Goal: Transaction & Acquisition: Subscribe to service/newsletter

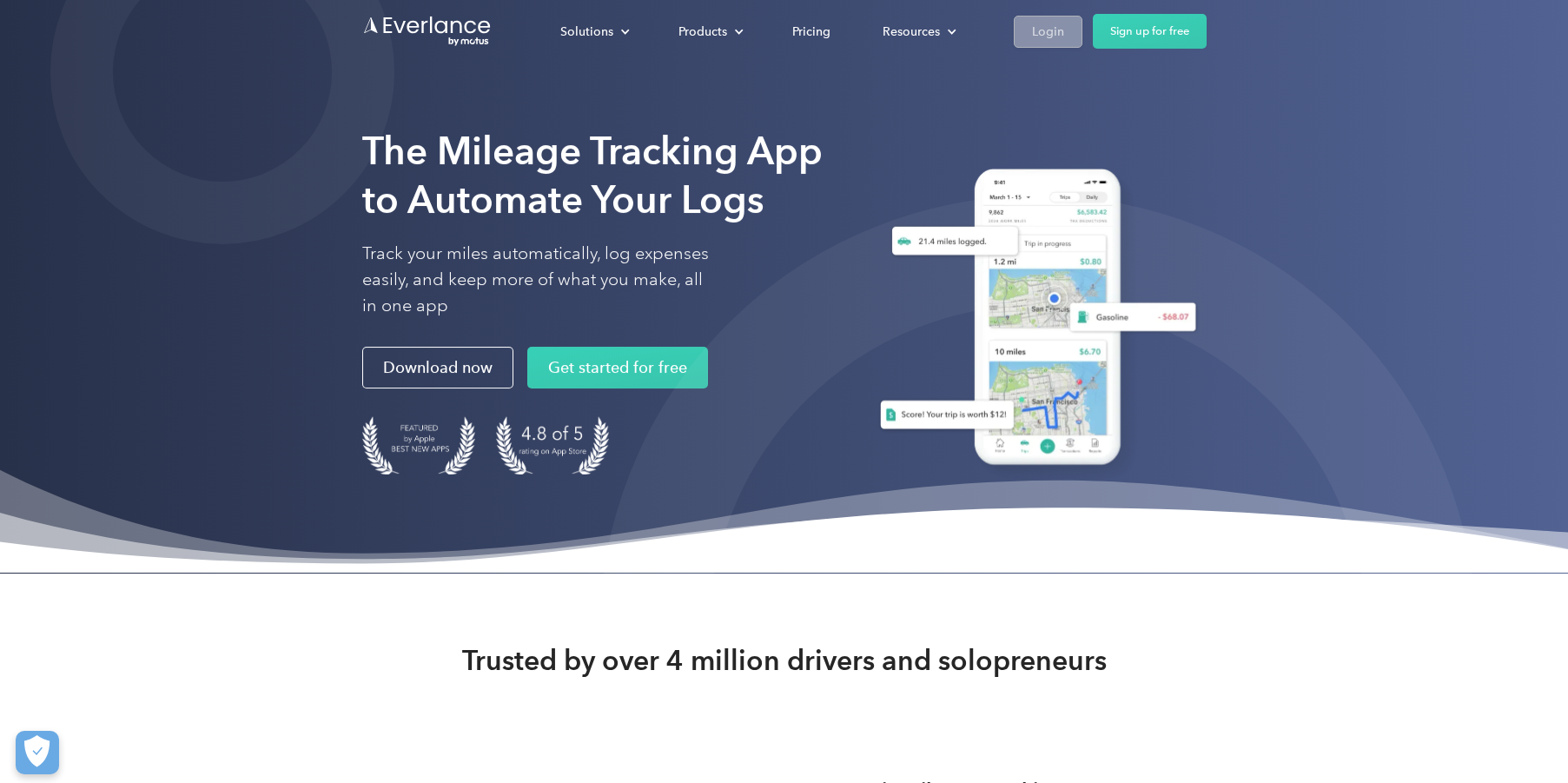
click at [1050, 40] on div "Login" at bounding box center [1048, 32] width 32 height 22
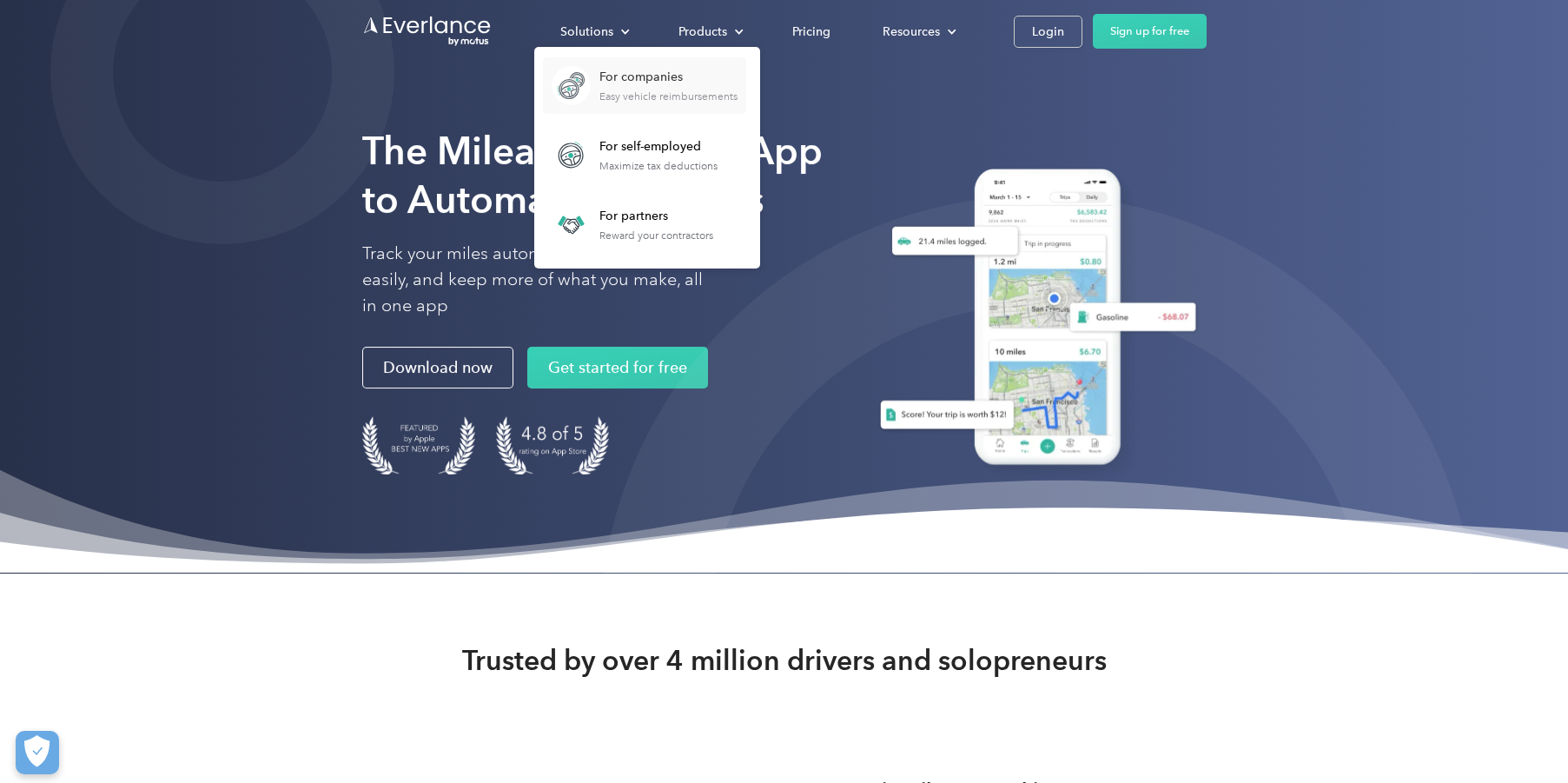
click at [675, 85] on div "For companies Easy vehicle reimbursements" at bounding box center [668, 85] width 139 height 33
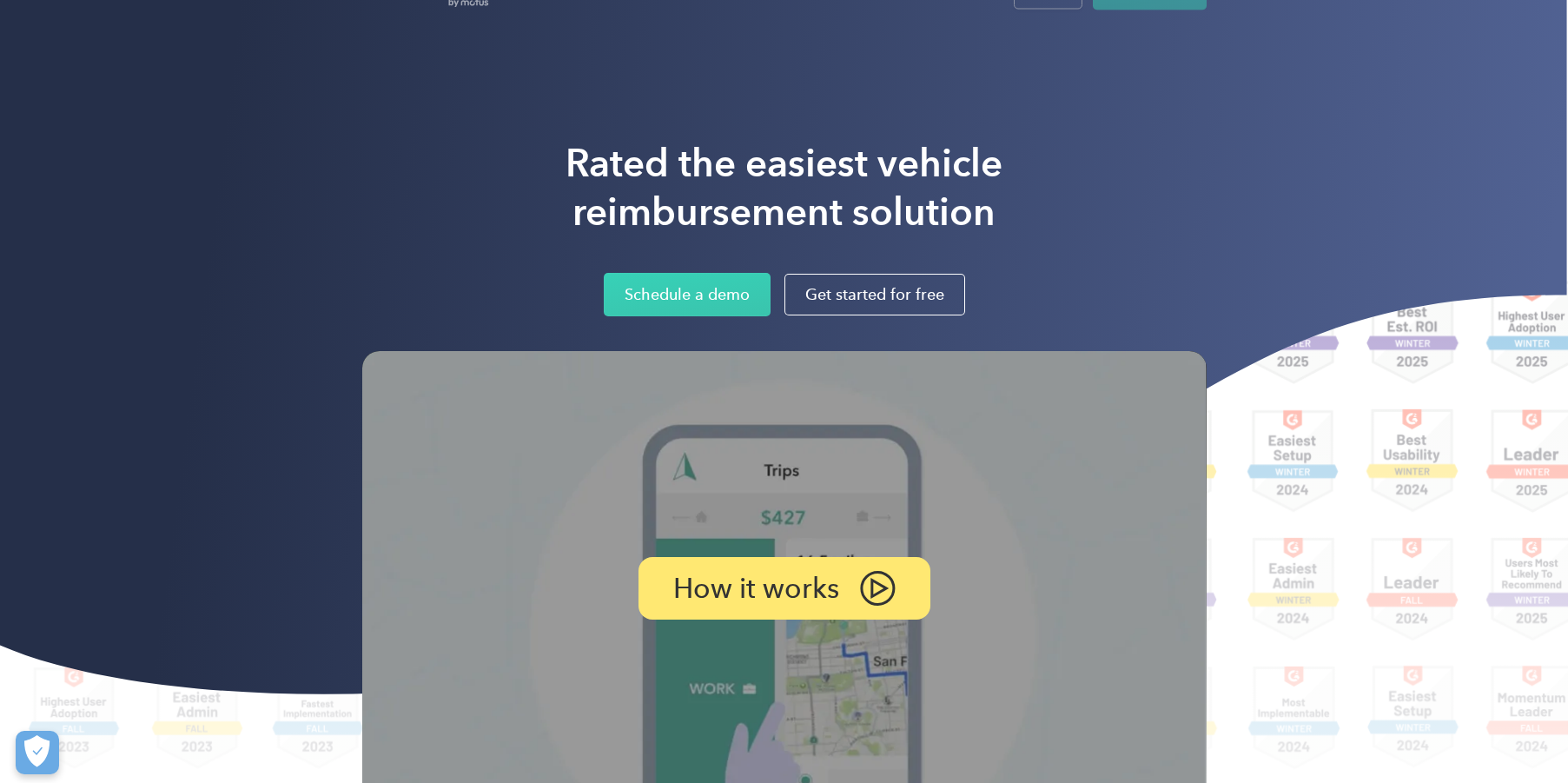
scroll to position [13, 0]
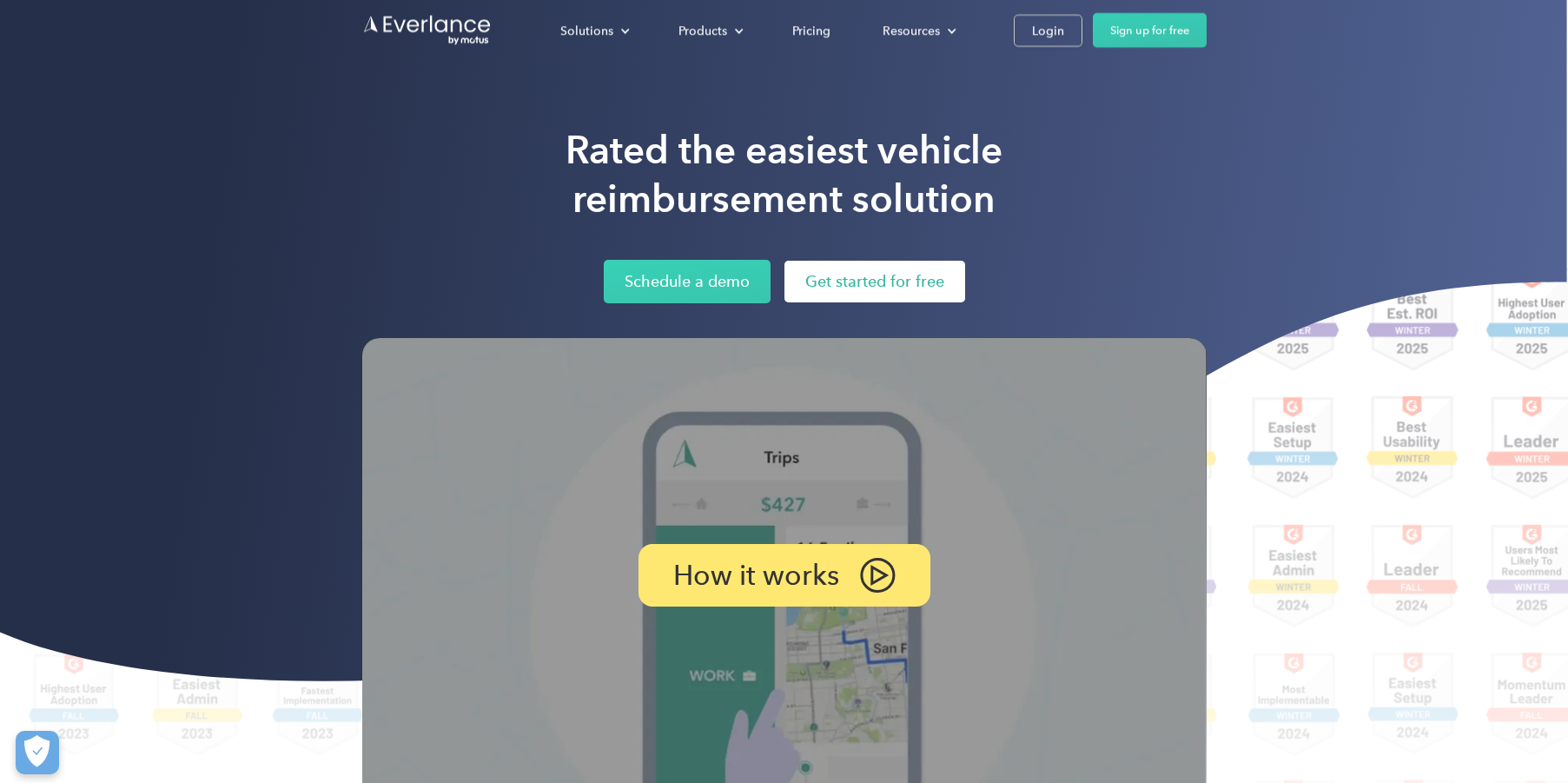
click at [873, 290] on link "Get started for free" at bounding box center [874, 282] width 181 height 42
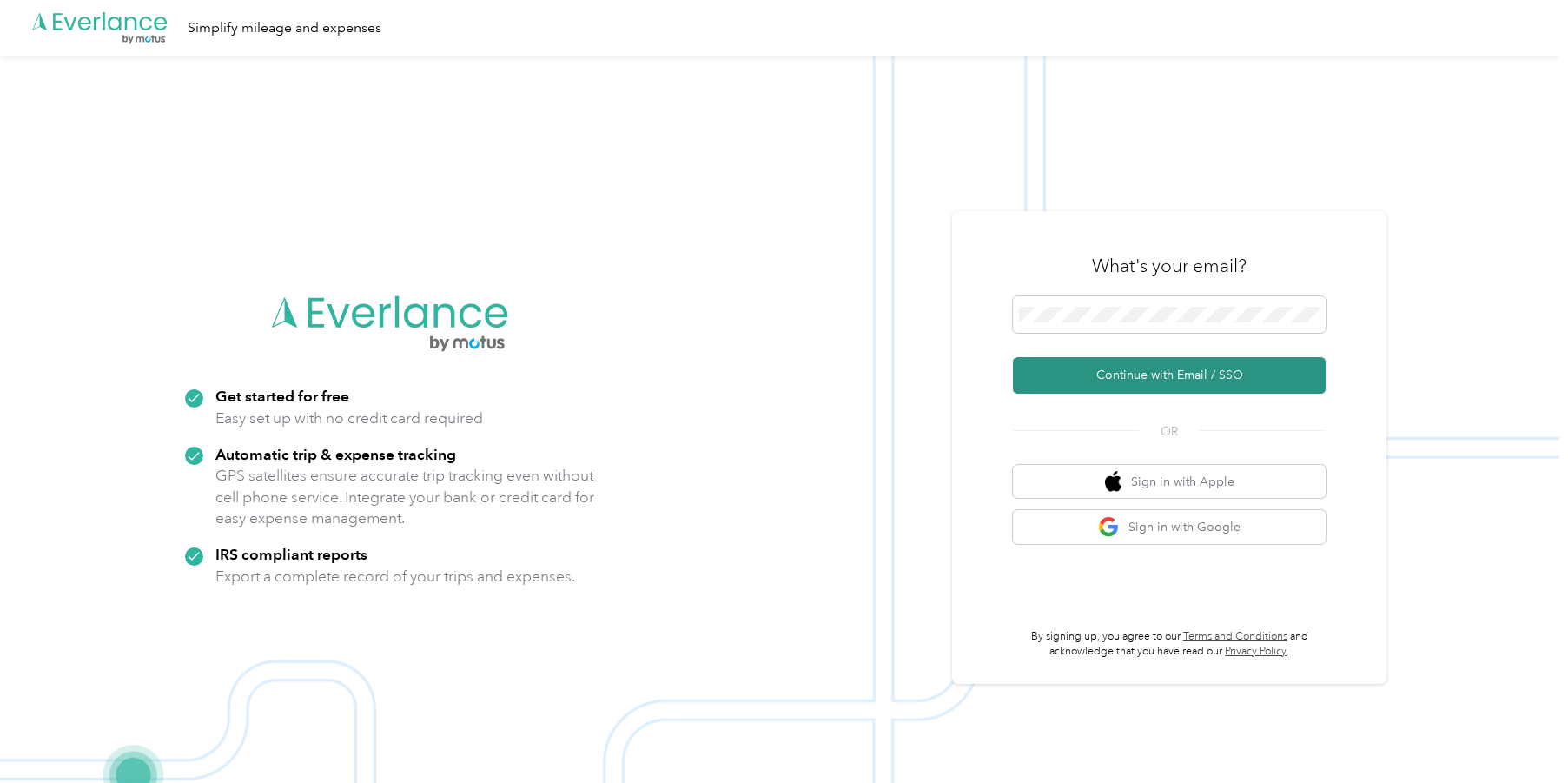
click at [1102, 377] on button "Continue with Email / SSO" at bounding box center [1169, 376] width 312 height 36
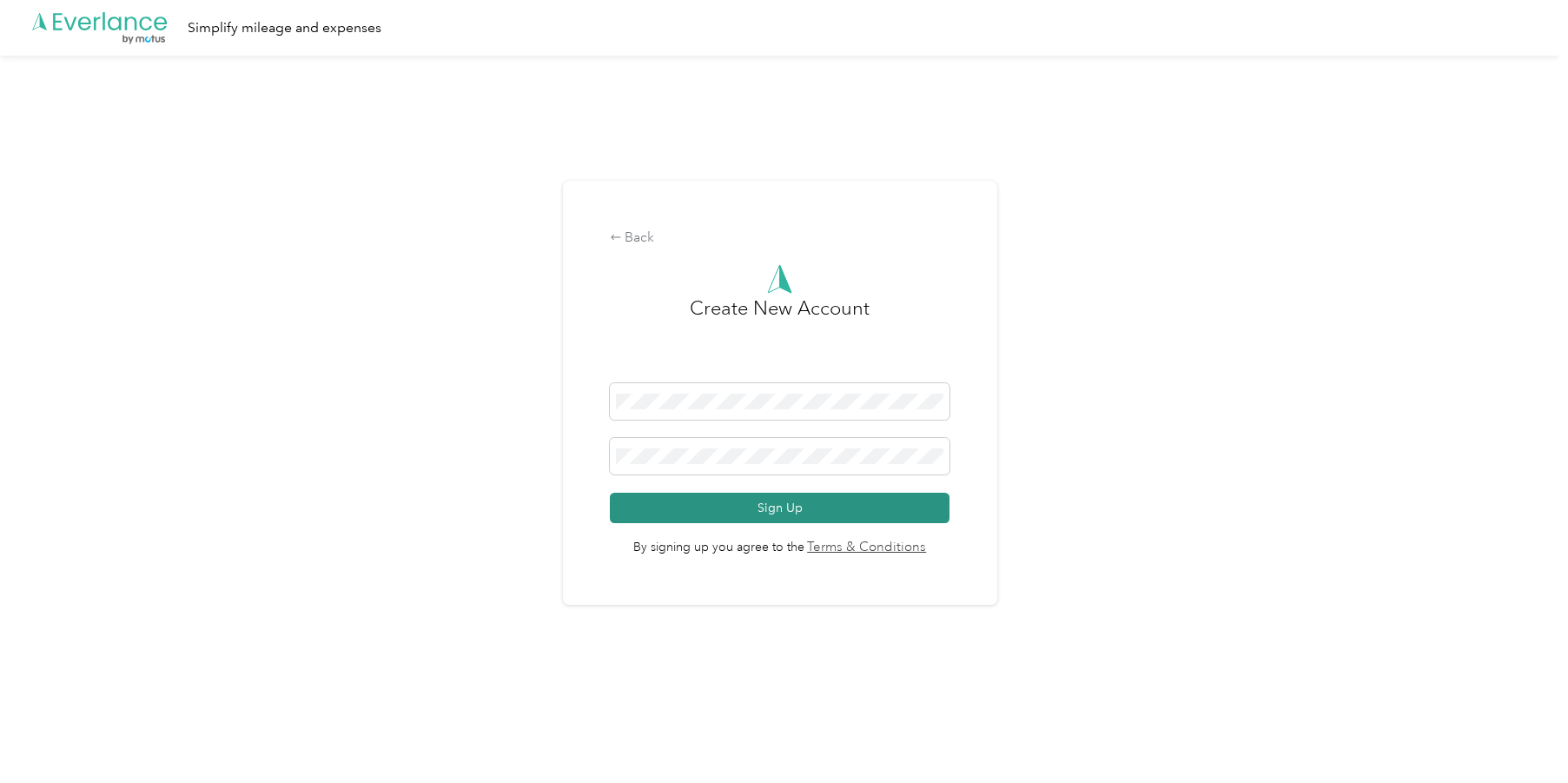
click at [850, 509] on button "Sign Up" at bounding box center [780, 508] width 340 height 31
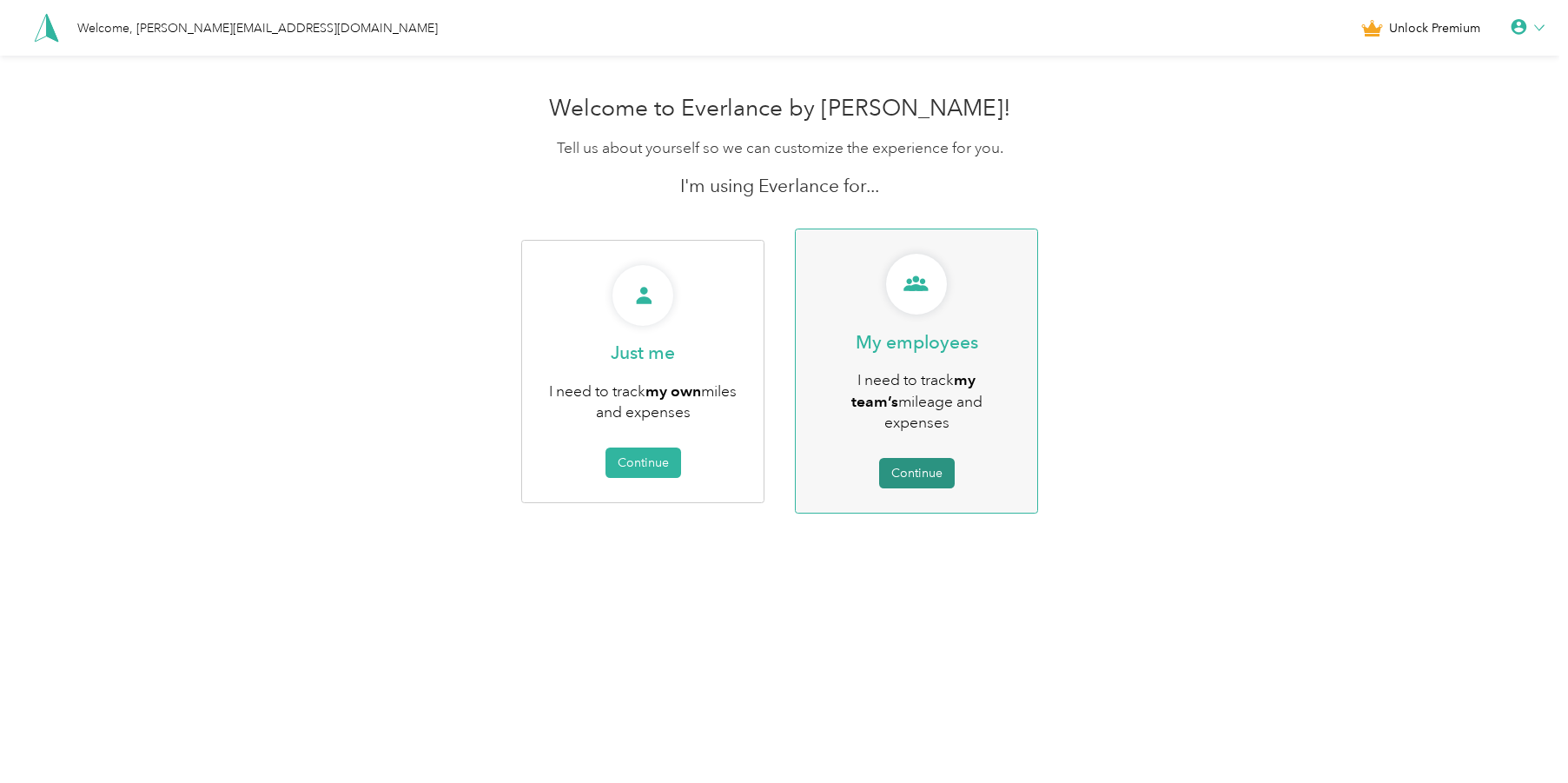
click at [945, 458] on button "Continue" at bounding box center [916, 473] width 75 height 31
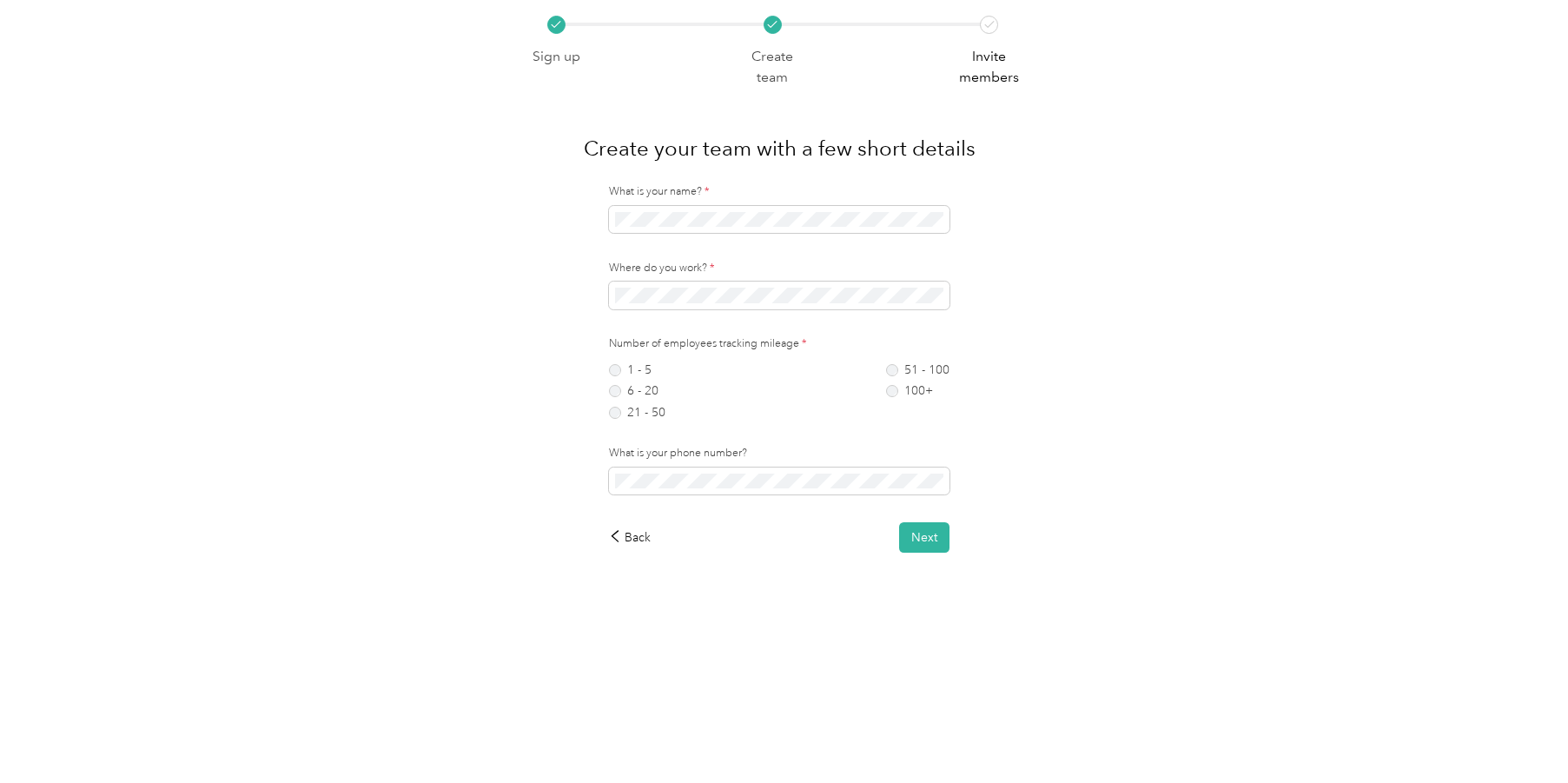
drag, startPoint x: 626, startPoint y: 394, endPoint x: 720, endPoint y: 414, distance: 96.1
click at [626, 395] on label "6 - 20" at bounding box center [636, 391] width 56 height 12
click at [917, 543] on button "Next" at bounding box center [924, 537] width 51 height 31
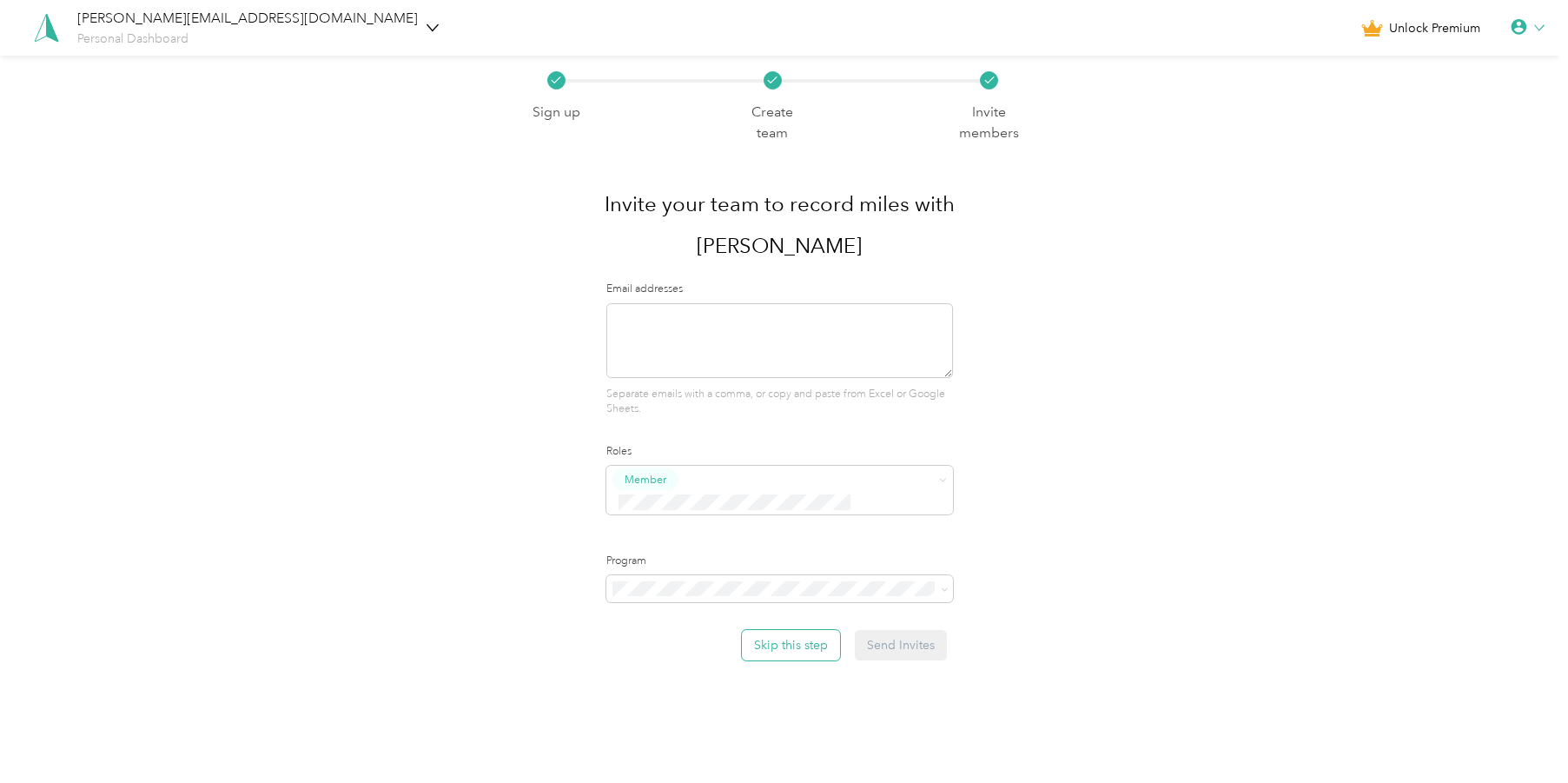
click at [798, 630] on button "Skip this step" at bounding box center [790, 645] width 98 height 31
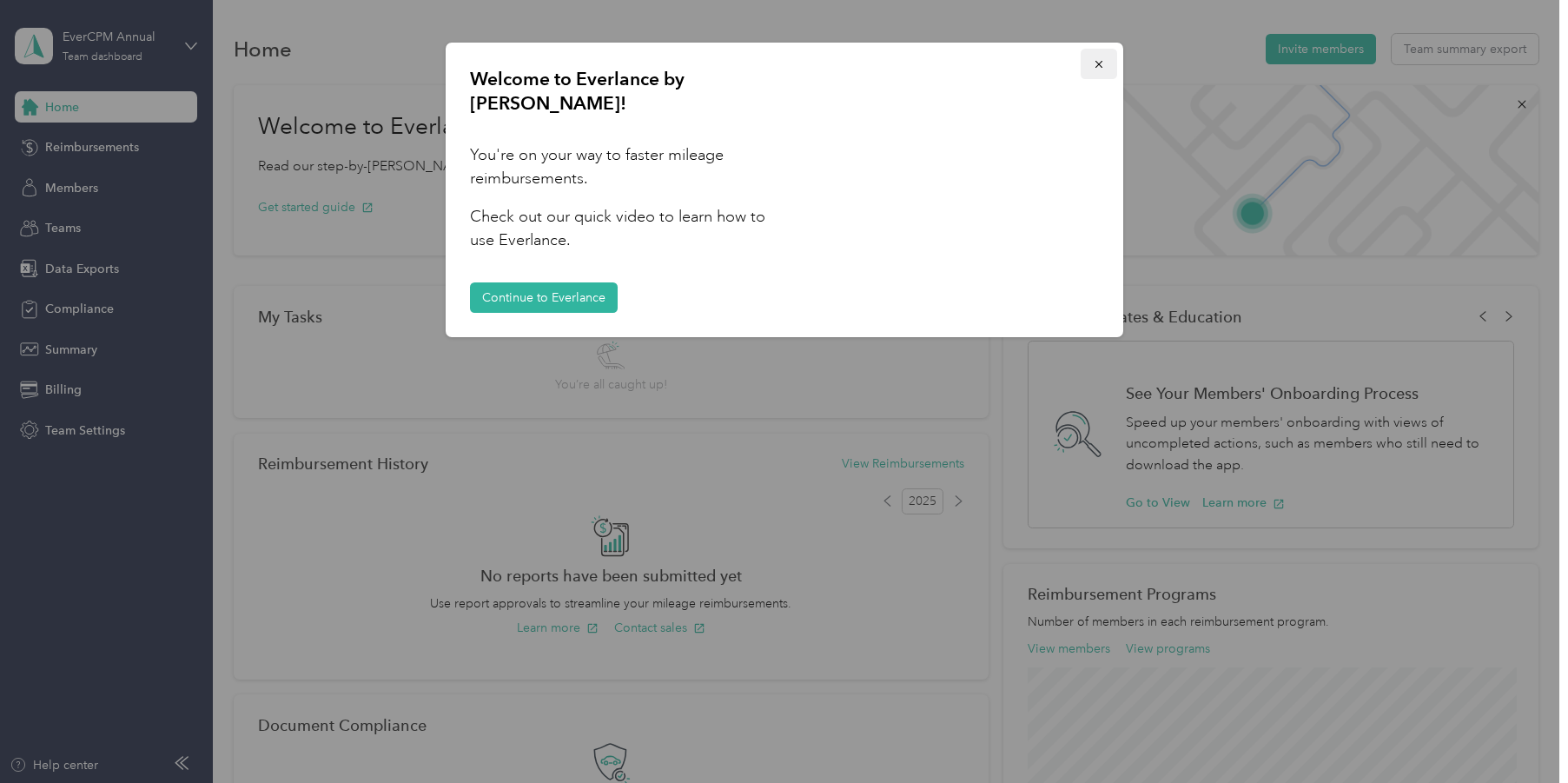
drag, startPoint x: 1105, startPoint y: 67, endPoint x: 1089, endPoint y: 67, distance: 16.0
click at [1105, 67] on button "button" at bounding box center [1099, 64] width 36 height 31
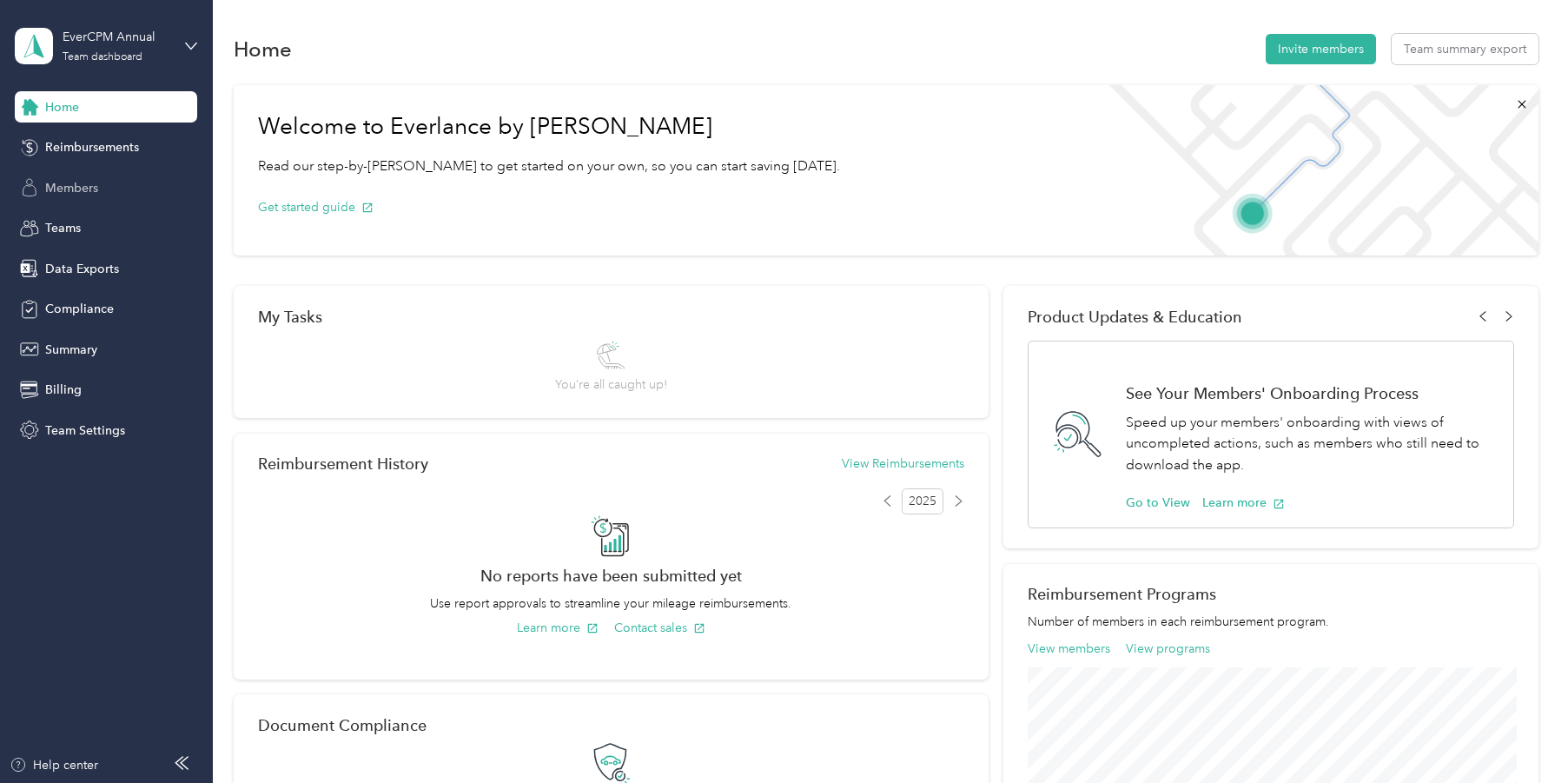
click at [68, 186] on span "Members" at bounding box center [71, 187] width 53 height 18
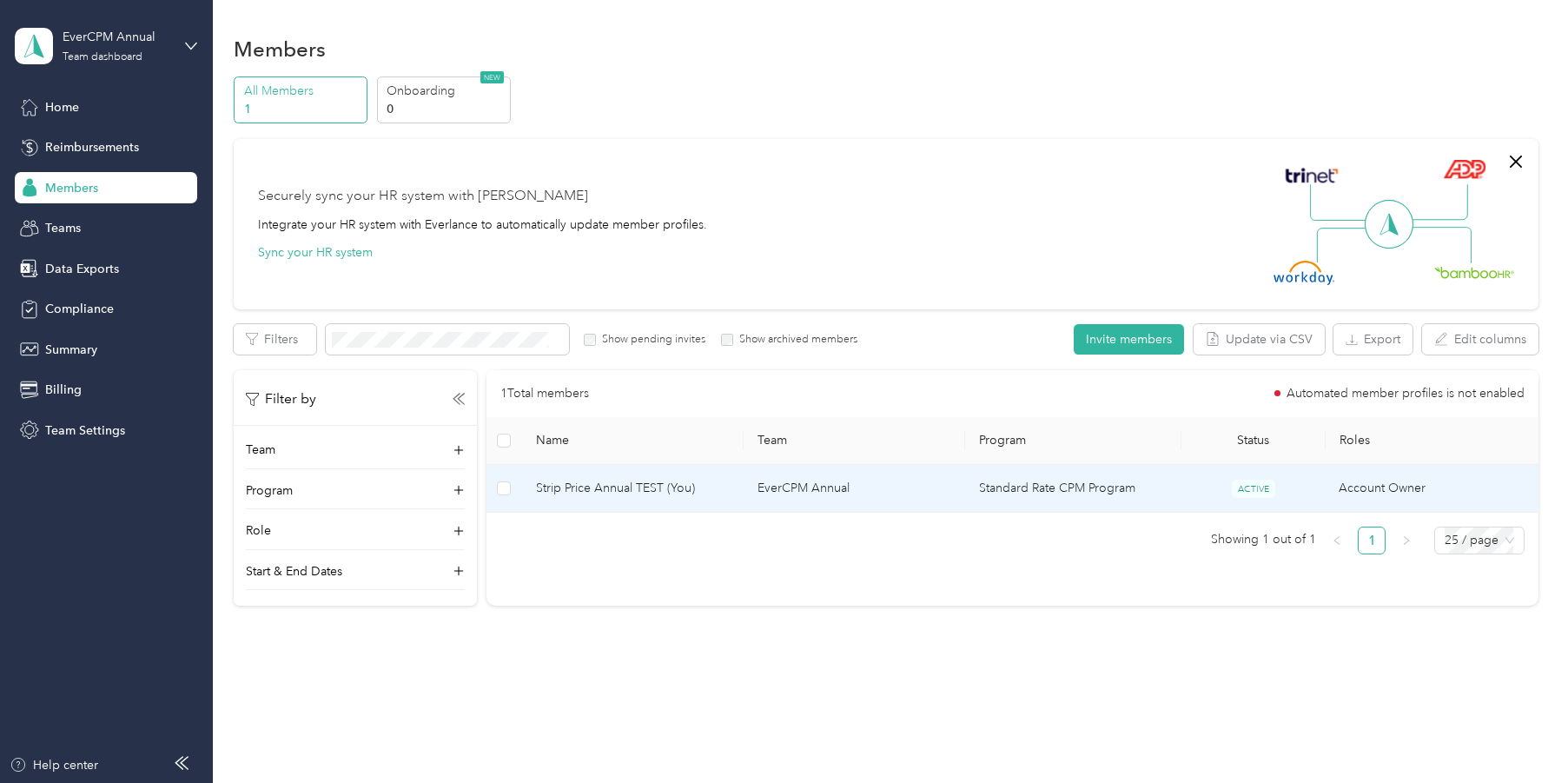
click at [560, 491] on span "Strip Price Annual TEST (You)" at bounding box center [633, 489] width 194 height 19
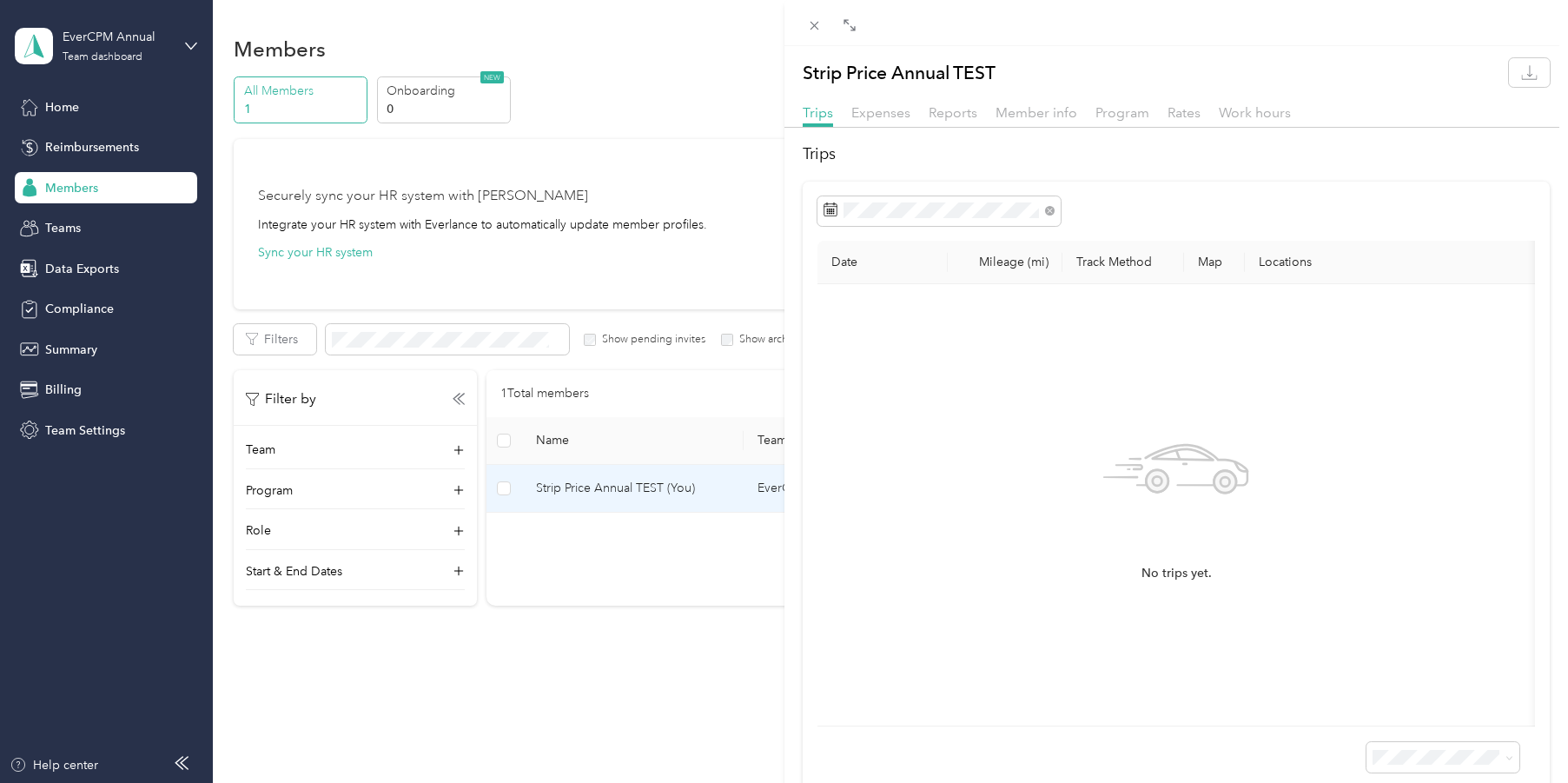
drag, startPoint x: 1042, startPoint y: 113, endPoint x: 1036, endPoint y: 136, distance: 23.8
click at [1042, 114] on span "Member info" at bounding box center [1036, 112] width 81 height 16
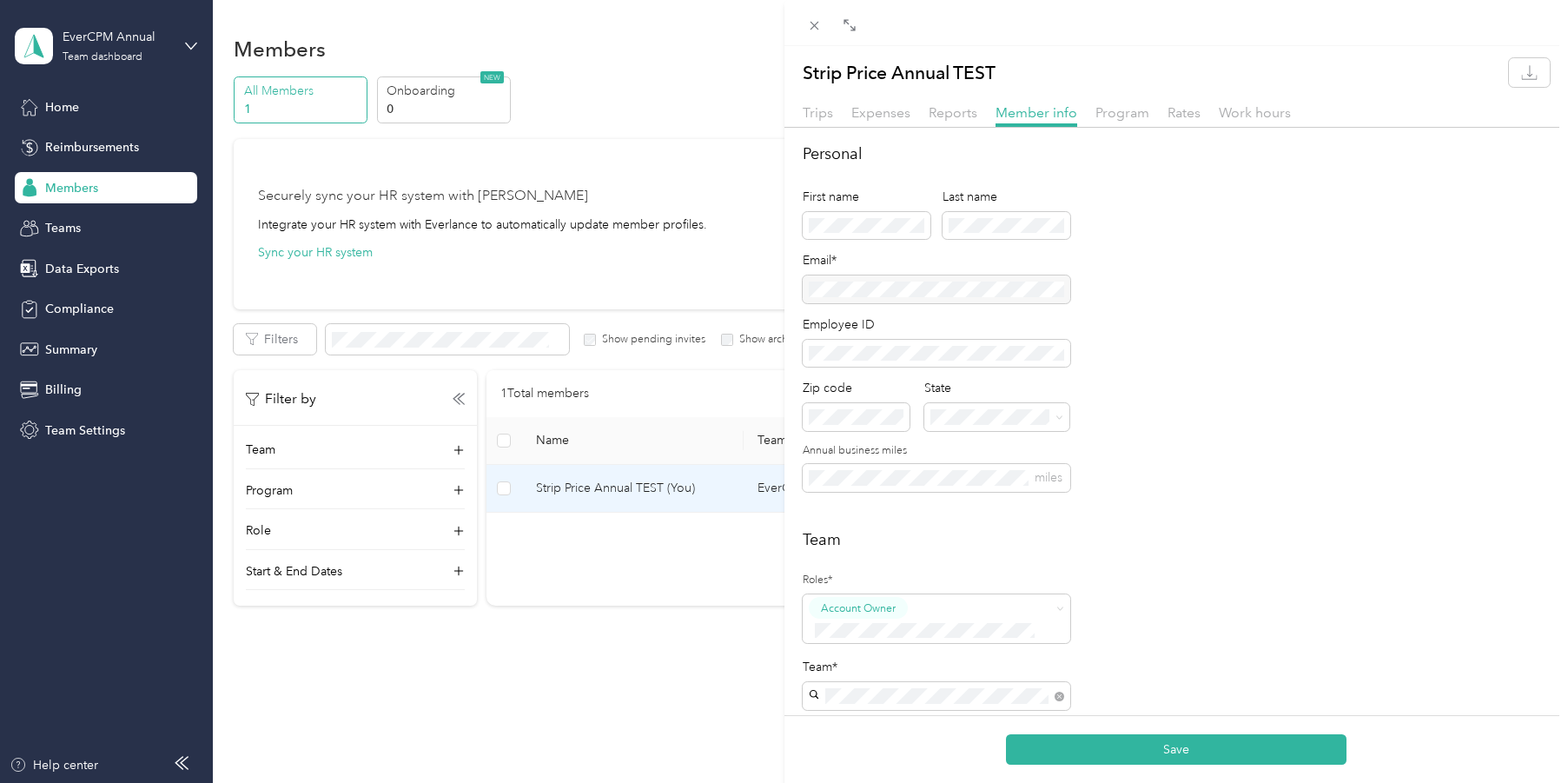
click at [1238, 216] on div "Personal First name Last name Email* Employee ID Zip code State Annual business…" at bounding box center [1176, 327] width 748 height 370
click at [1178, 750] on button "Save" at bounding box center [1176, 750] width 340 height 31
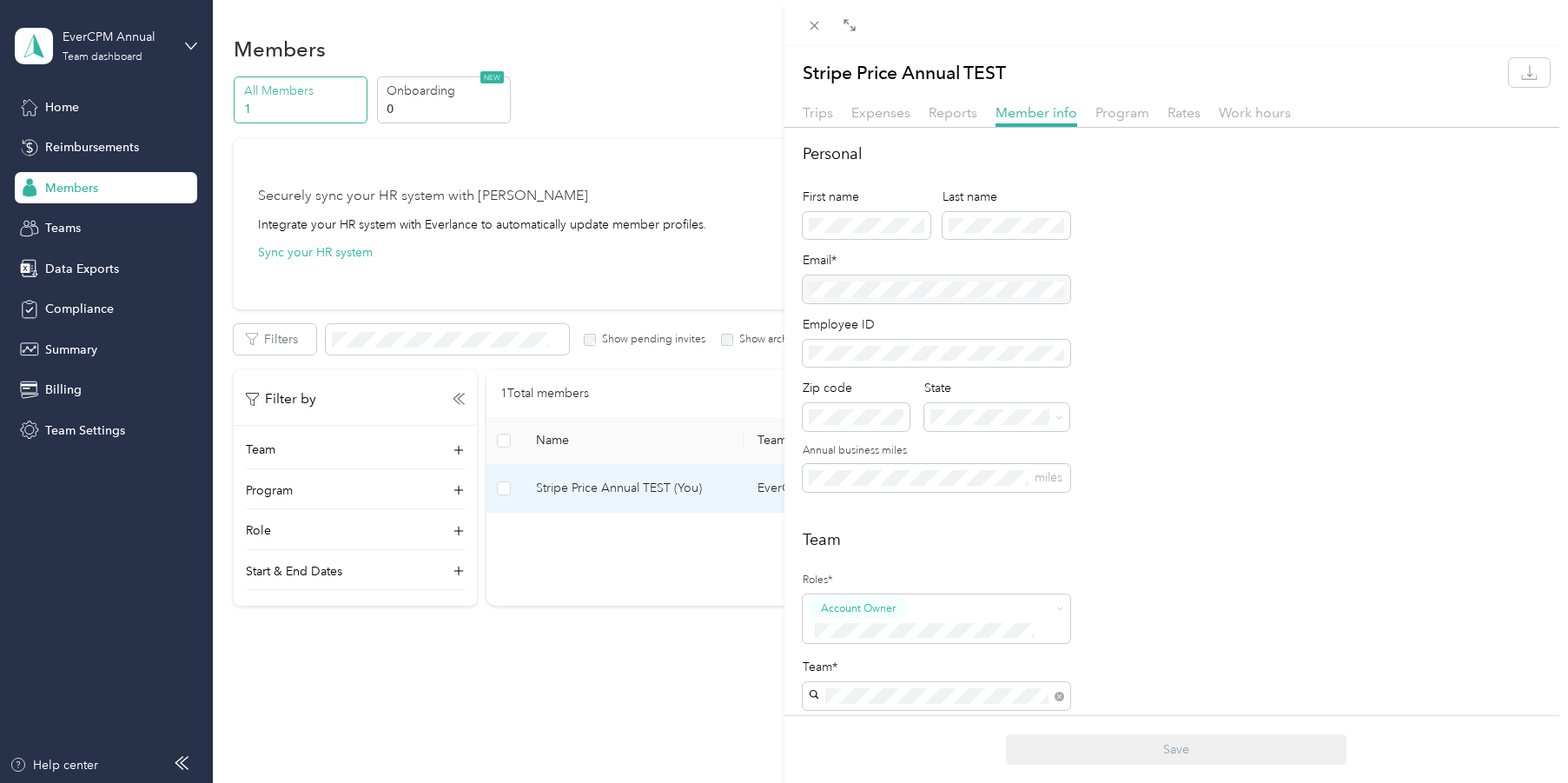
click at [642, 90] on div "Stripe Price Annual TEST Trips Expenses Reports Member info Program Rates Work …" at bounding box center [784, 391] width 1568 height 783
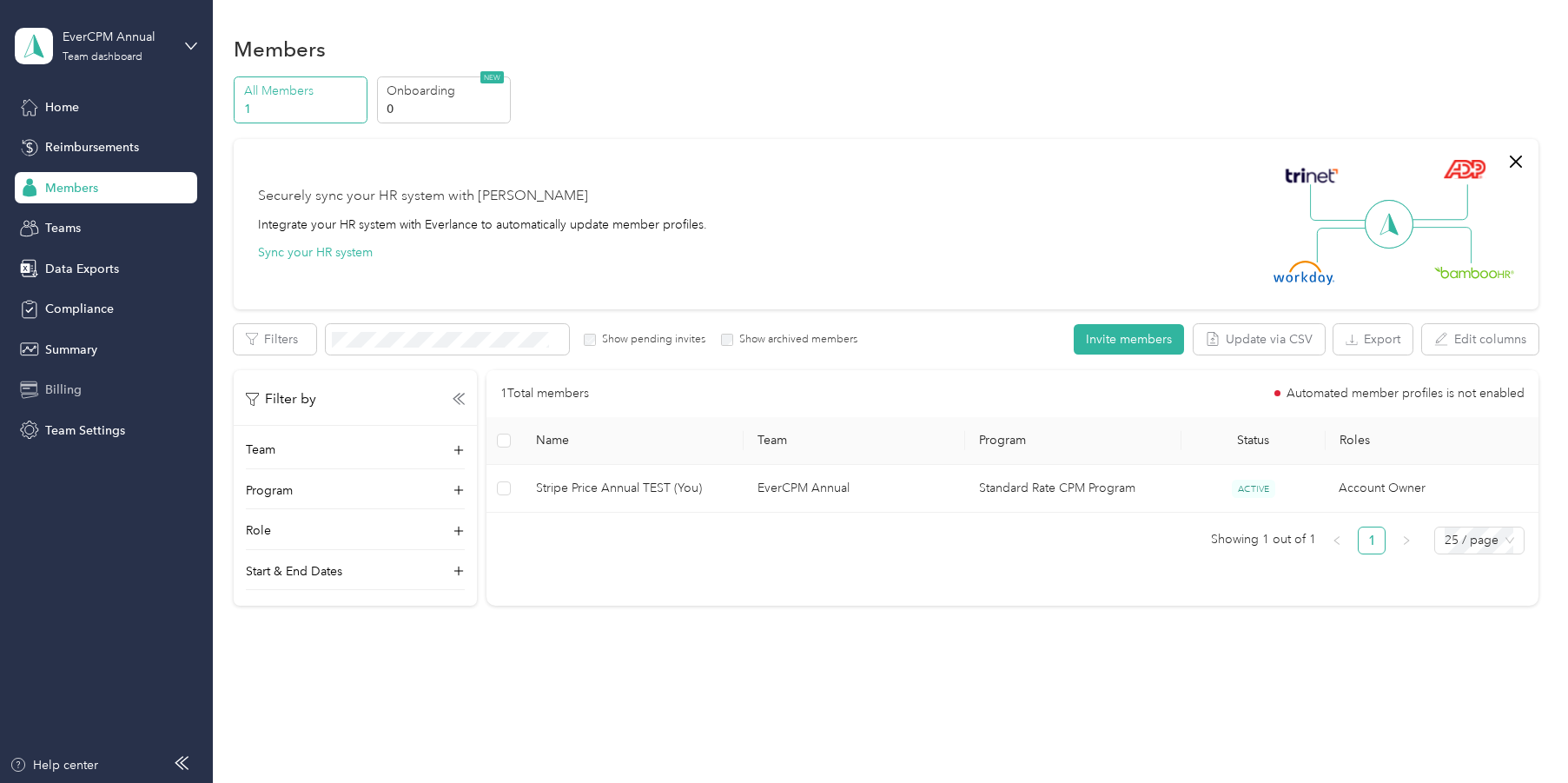
drag, startPoint x: 49, startPoint y: 381, endPoint x: 192, endPoint y: 390, distance: 143.3
click at [51, 382] on span "Billing" at bounding box center [63, 389] width 36 height 18
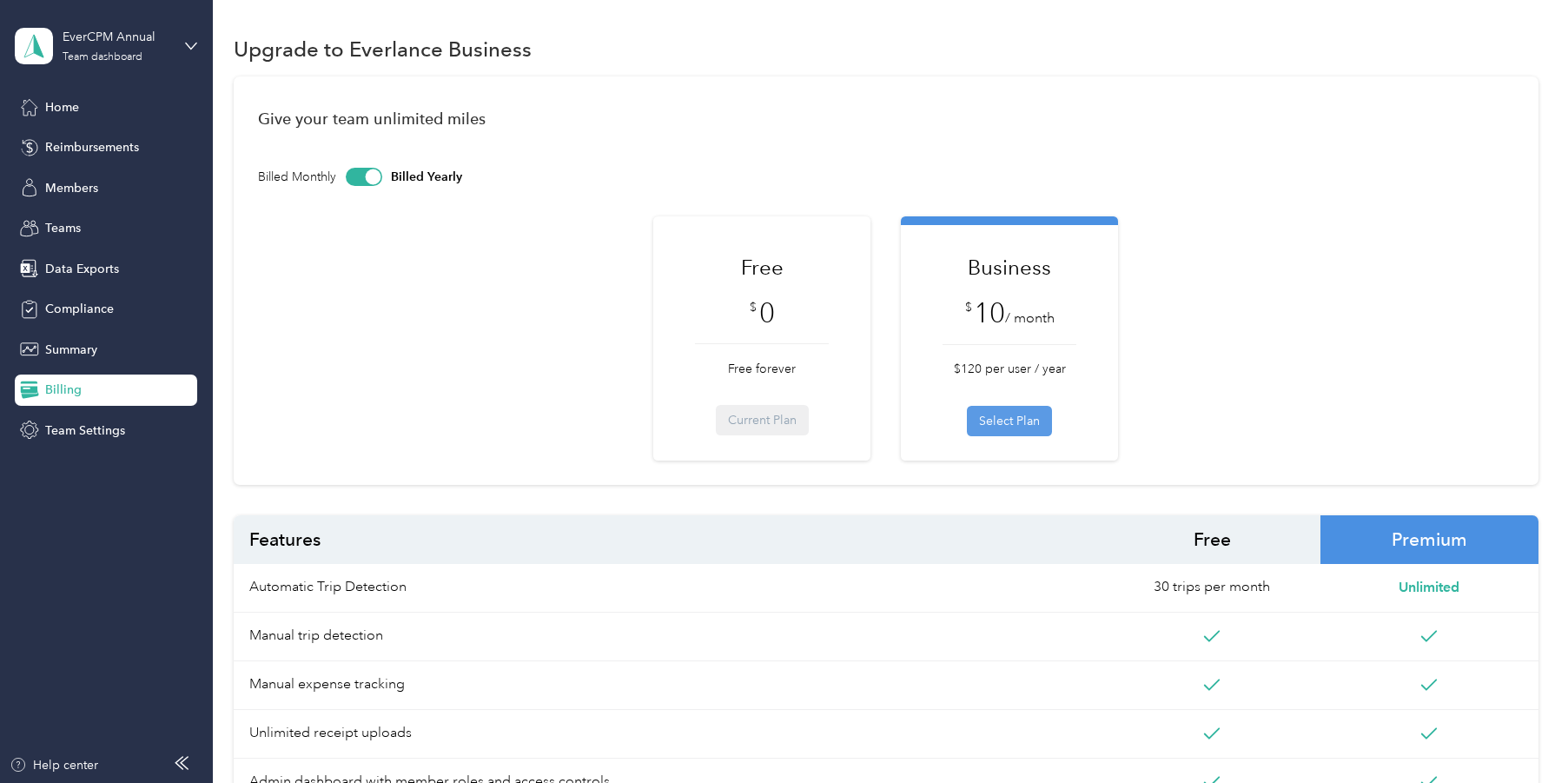
click at [1045, 430] on button "Select Plan" at bounding box center [1009, 421] width 85 height 31
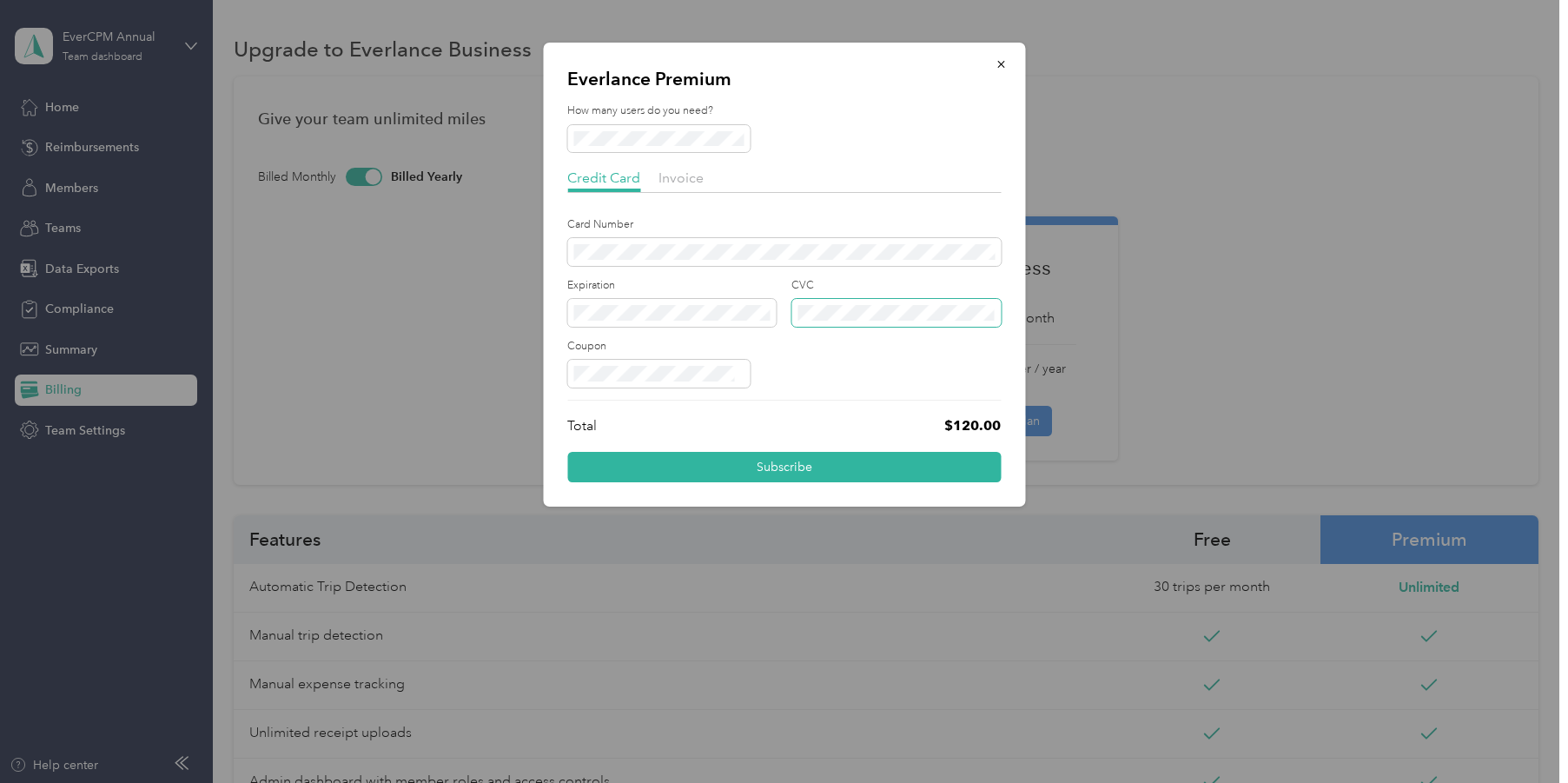
click at [930, 321] on span at bounding box center [895, 313] width 209 height 28
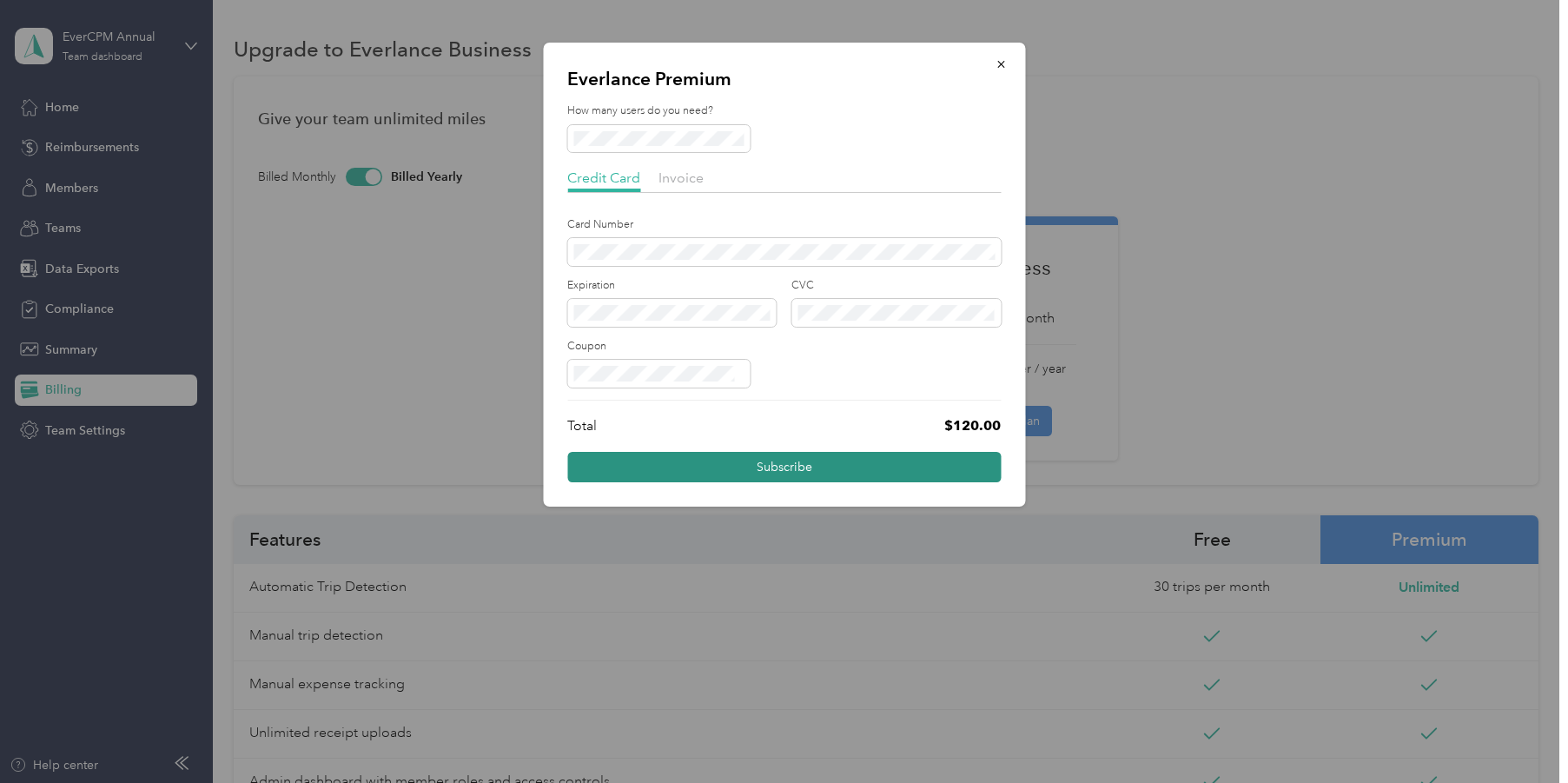
click at [788, 470] on button "Subscribe" at bounding box center [784, 468] width 434 height 31
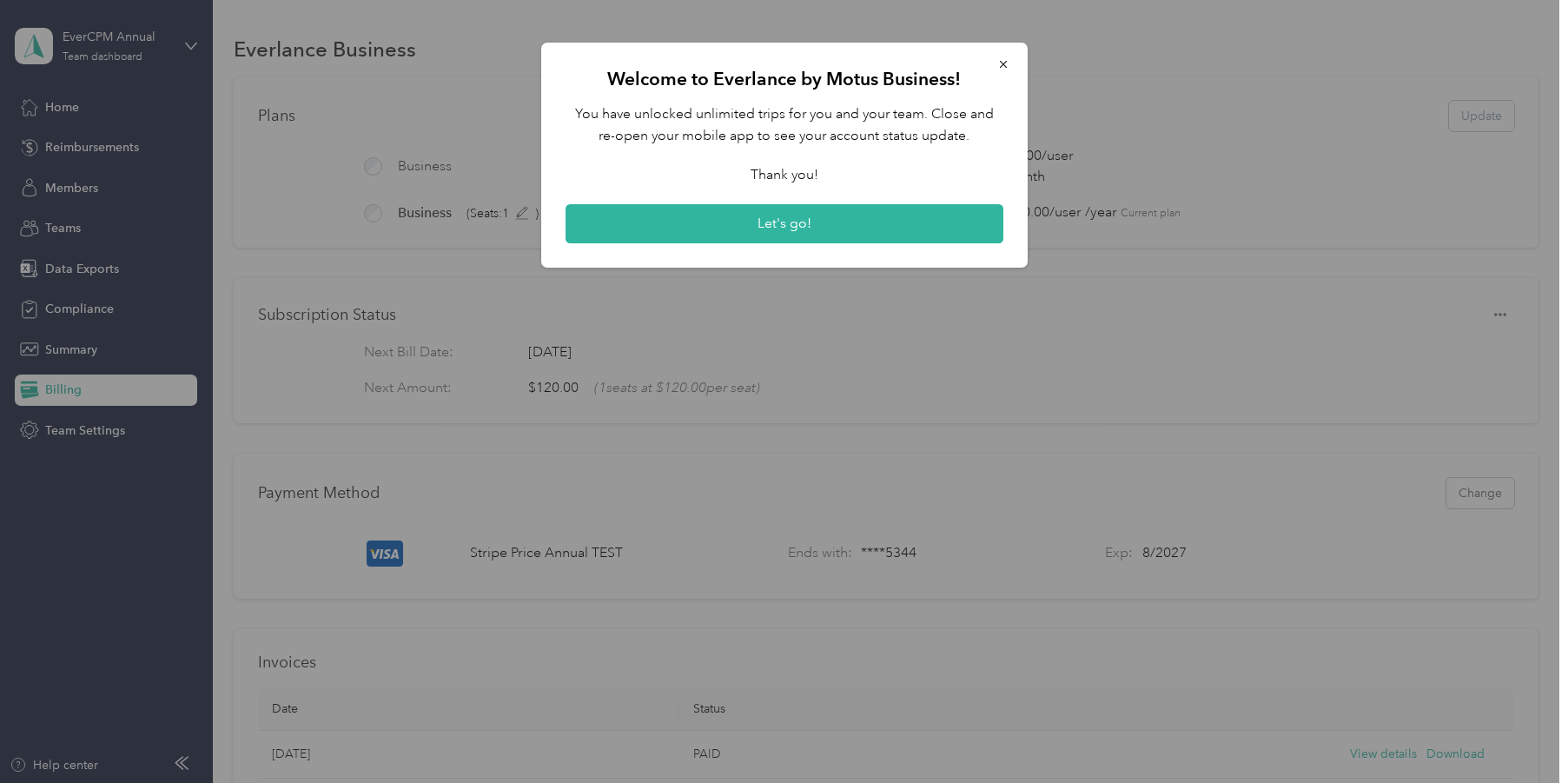
click at [1006, 67] on icon "button" at bounding box center [1002, 64] width 12 height 12
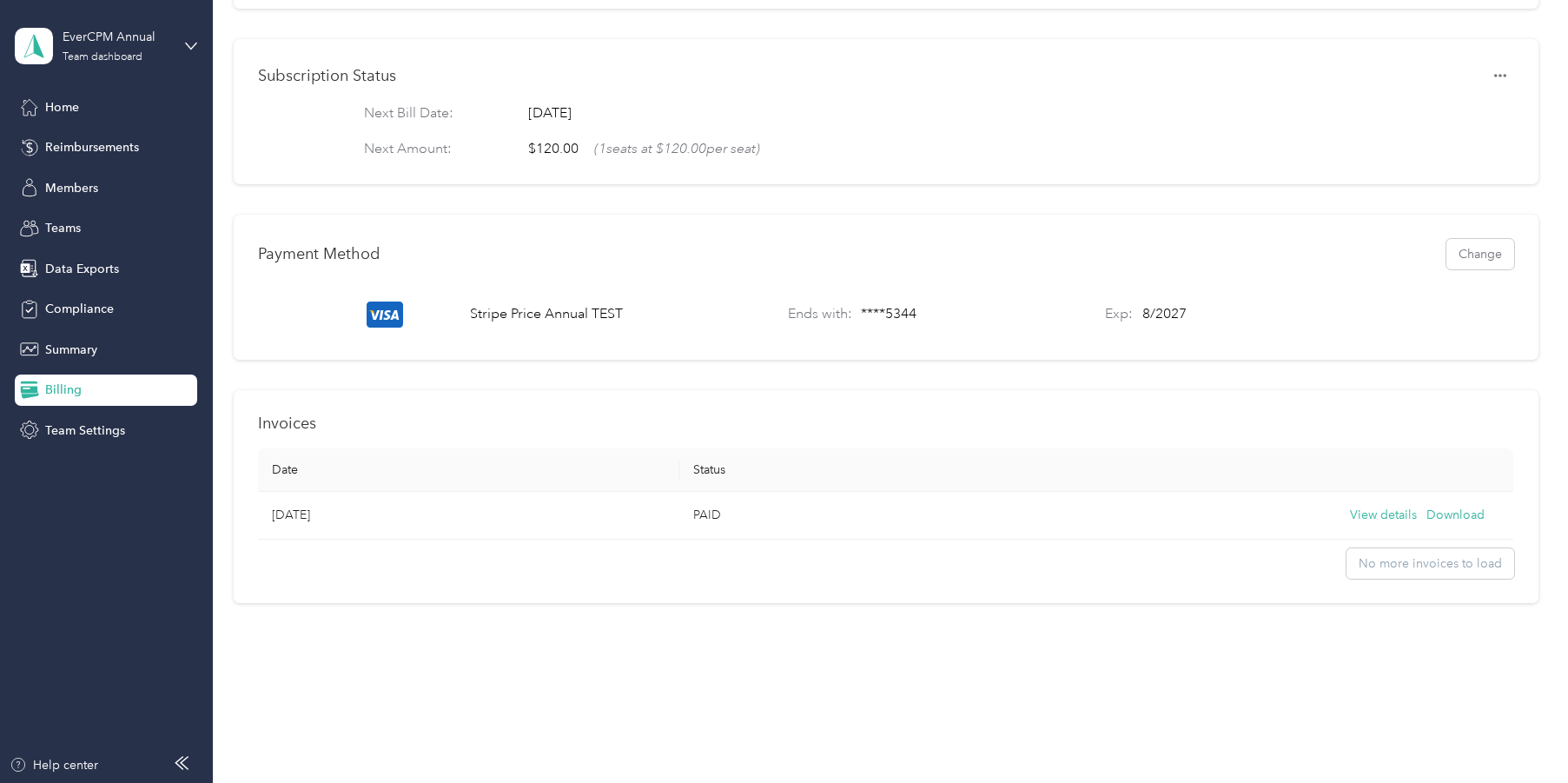
scroll to position [250, 0]
click at [1436, 525] on button "Download" at bounding box center [1455, 515] width 58 height 19
click at [1455, 525] on button "Download" at bounding box center [1455, 515] width 58 height 19
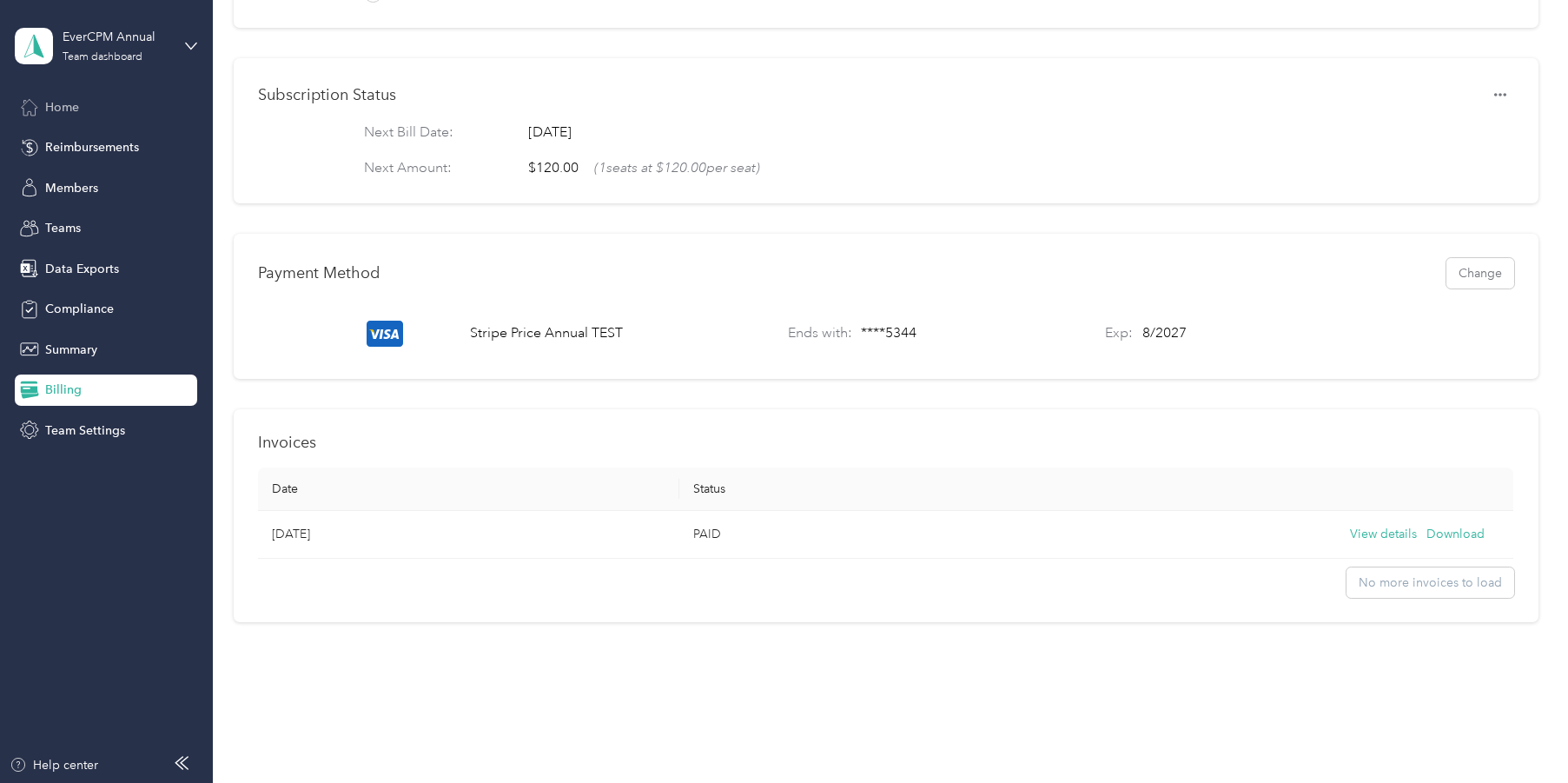
click at [40, 101] on div "Home" at bounding box center [105, 106] width 183 height 32
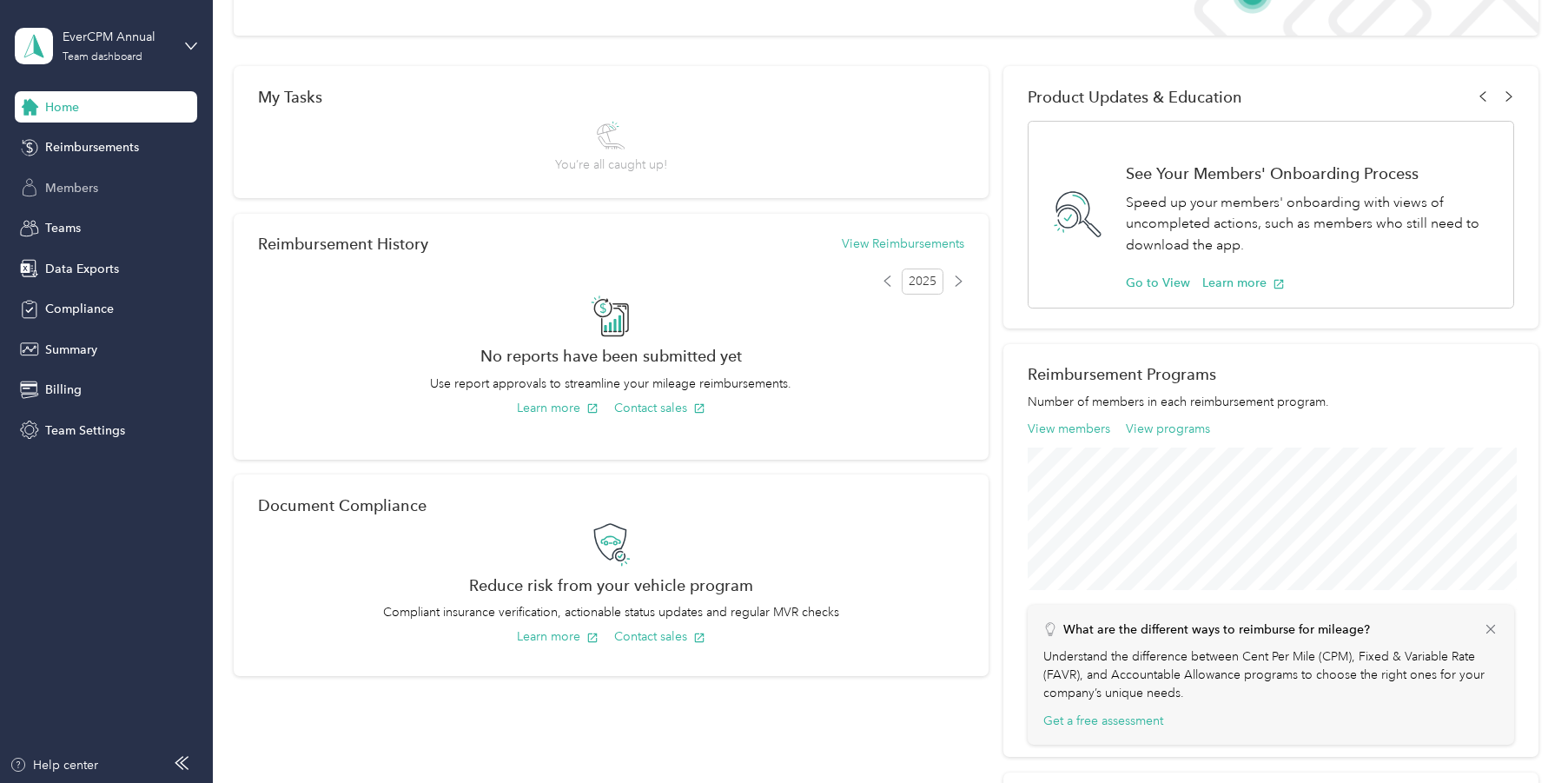
click at [81, 181] on span "Members" at bounding box center [71, 187] width 53 height 18
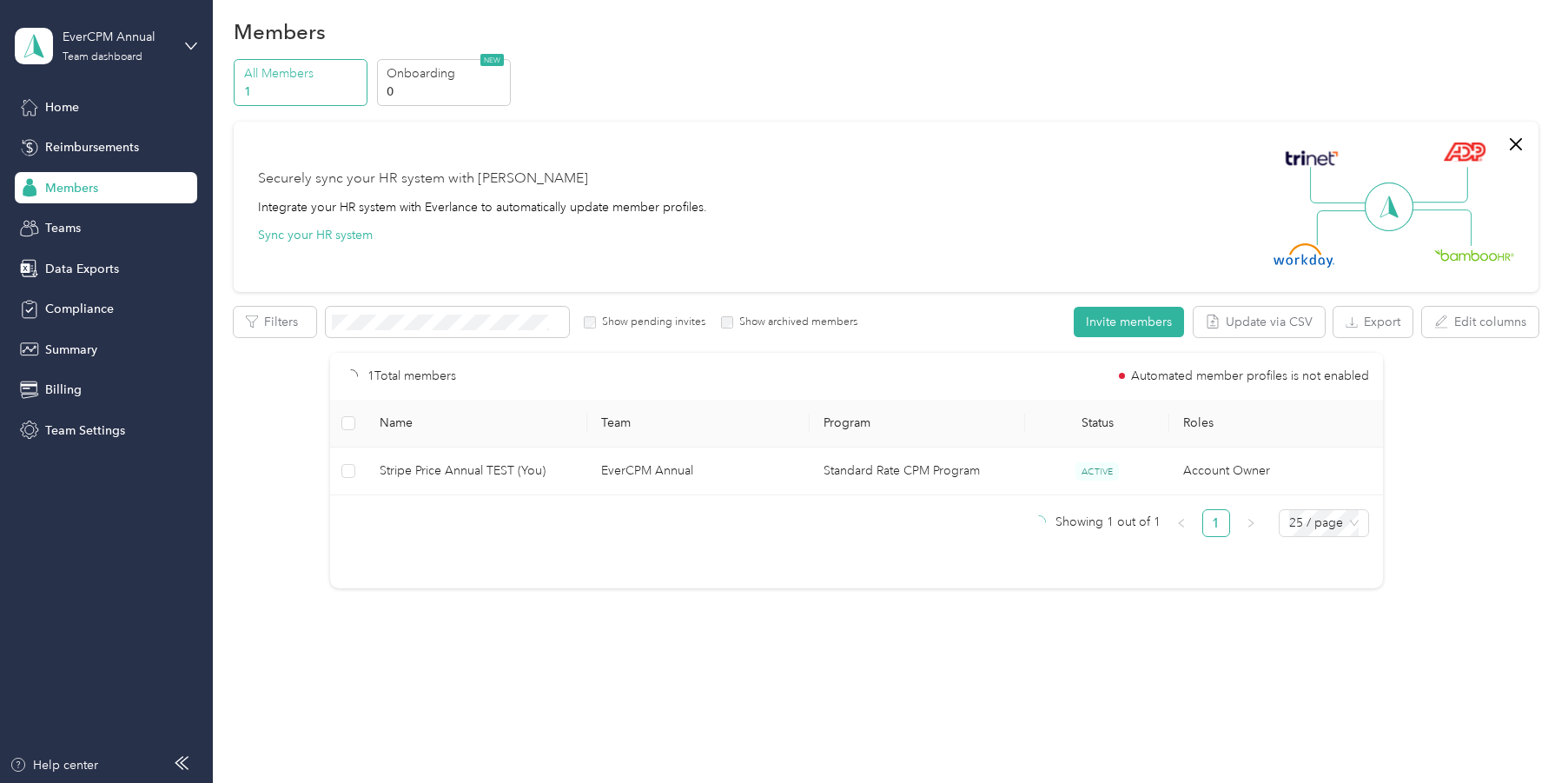
scroll to position [17, 0]
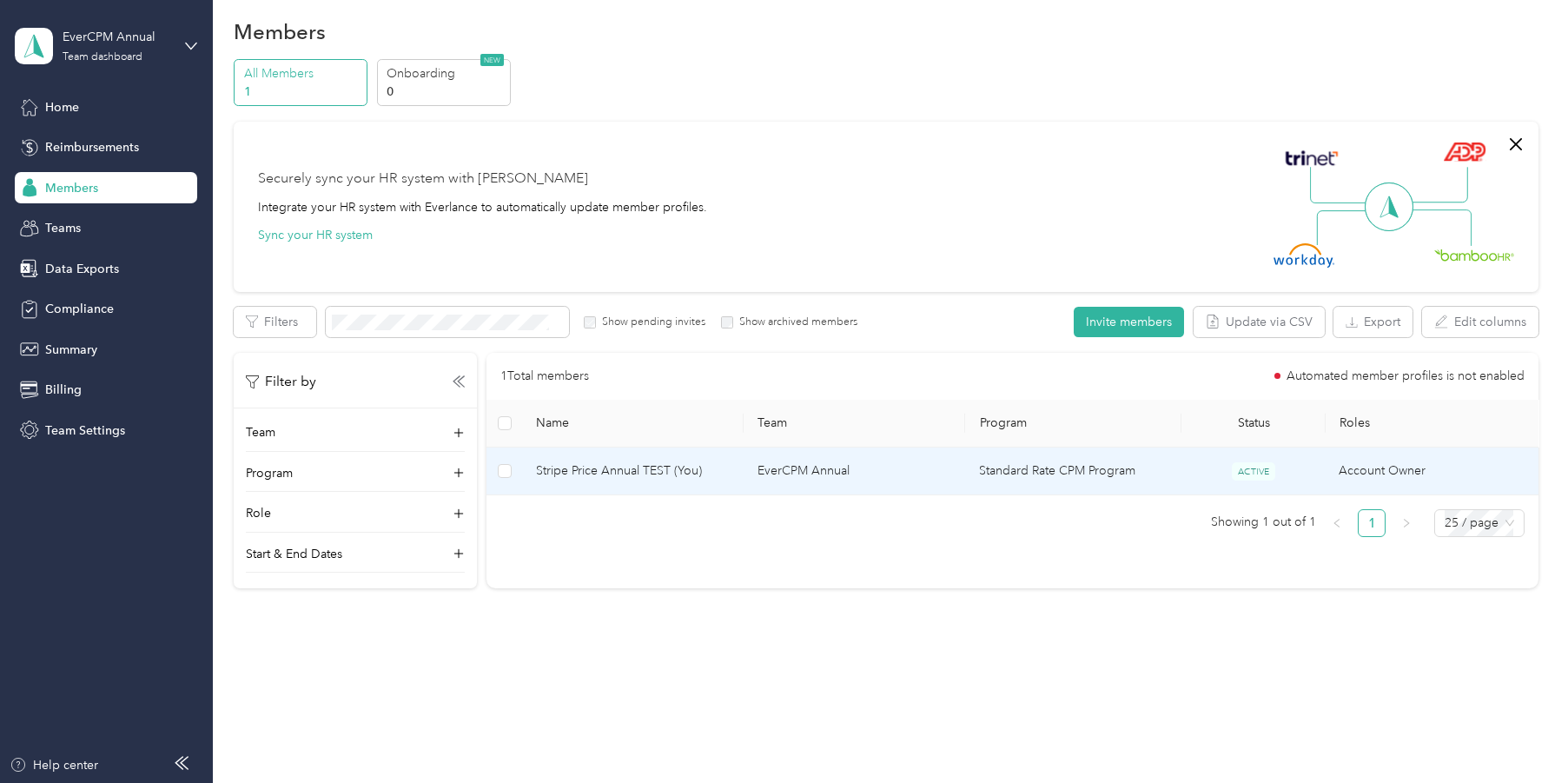
click at [690, 475] on span "Stripe Price Annual TEST (You)" at bounding box center [633, 471] width 194 height 19
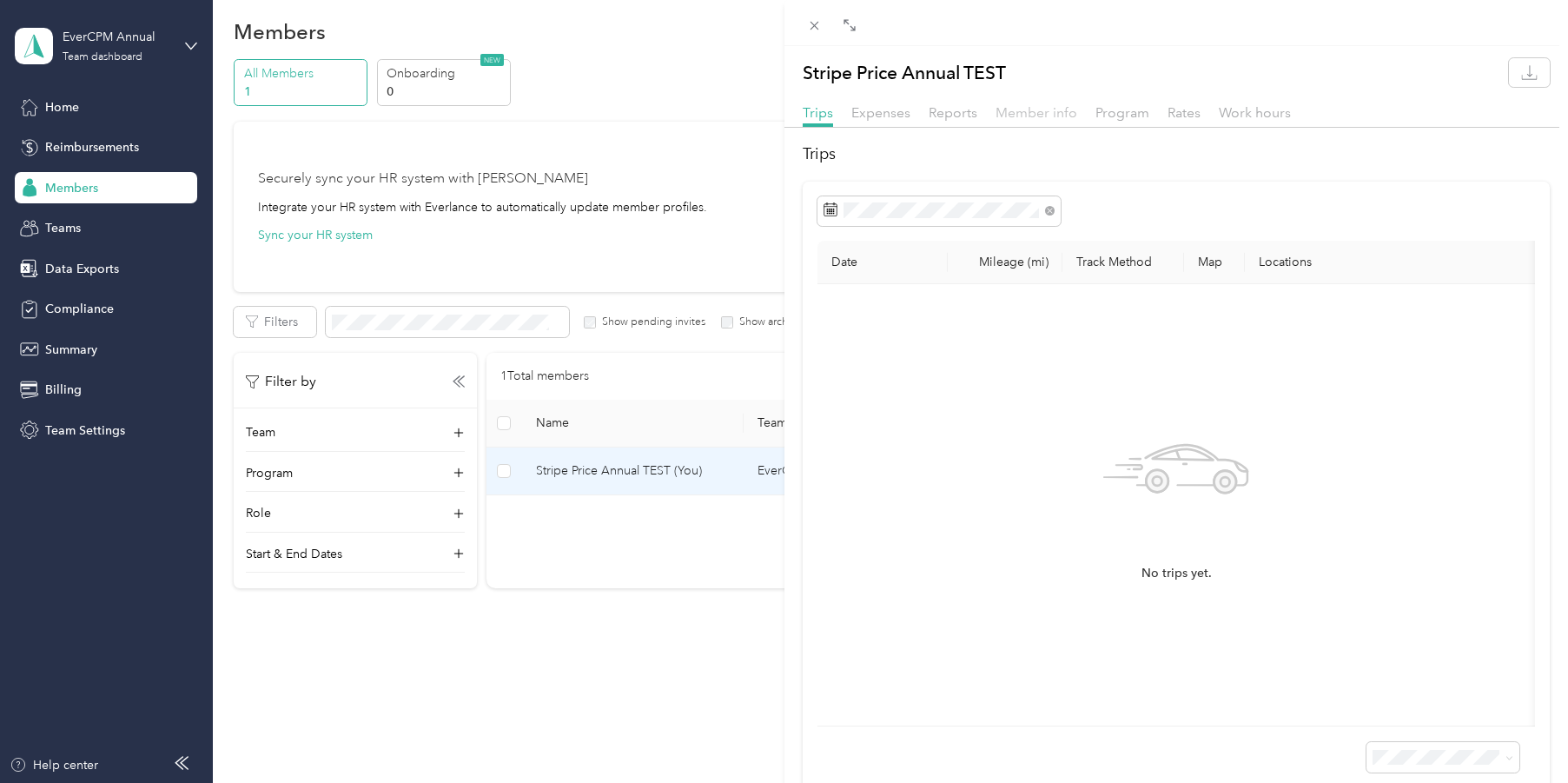
click at [1041, 116] on span "Member info" at bounding box center [1036, 112] width 81 height 16
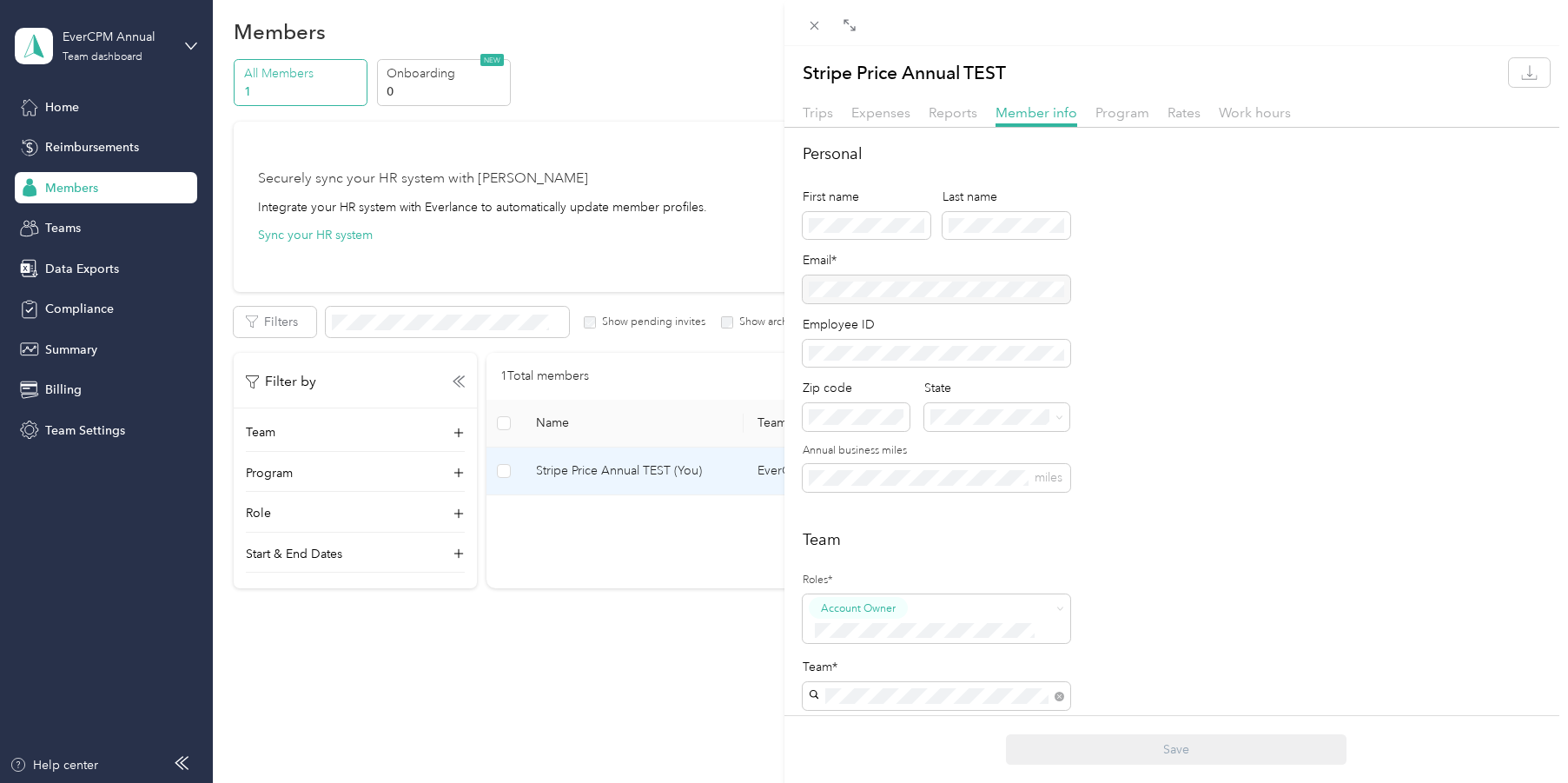
click at [954, 290] on div at bounding box center [936, 289] width 268 height 28
click at [954, 289] on div at bounding box center [936, 289] width 268 height 28
drag, startPoint x: 813, startPoint y: 31, endPoint x: 720, endPoint y: 39, distance: 93.3
click at [812, 31] on icon at bounding box center [813, 25] width 14 height 14
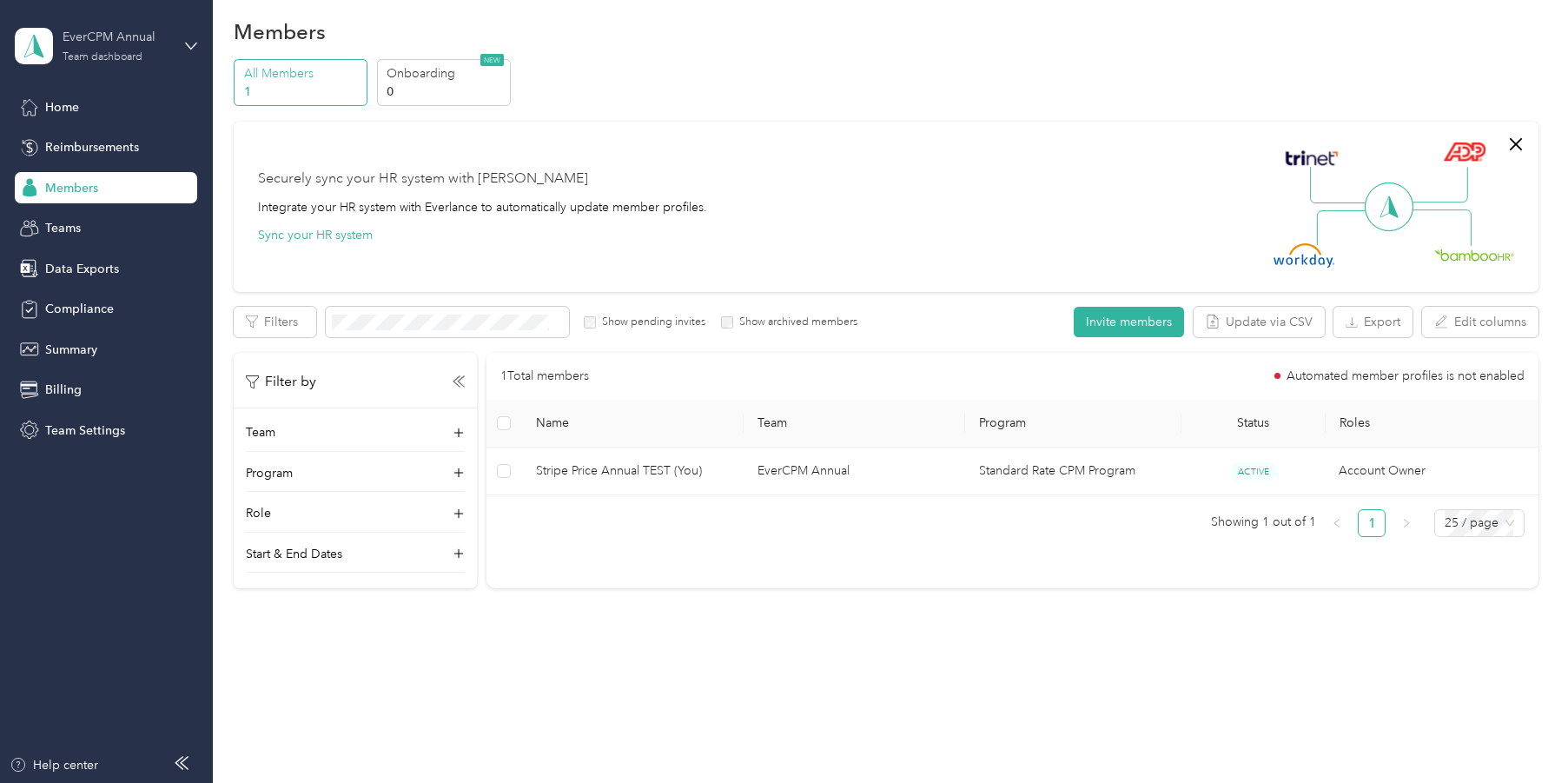
click at [119, 48] on div "EverCPM Annual Team dashboard" at bounding box center [117, 45] width 109 height 34
click at [143, 213] on div "Log out" at bounding box center [247, 222] width 440 height 31
